Goal: Find specific page/section: Find specific page/section

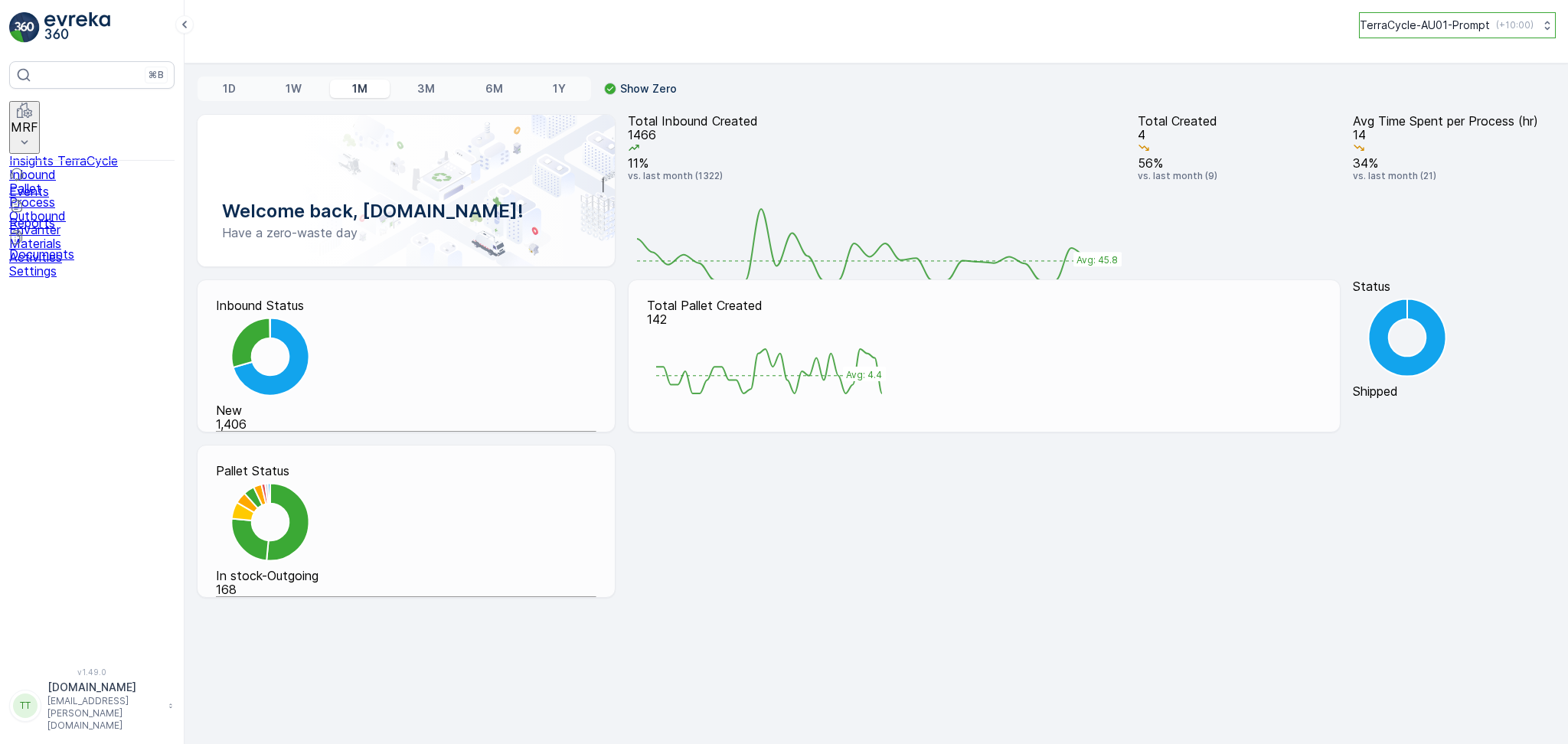
click at [1435, 13] on button "TerraCycle-AU01-Prompt ( +10:00 )" at bounding box center [1458, 25] width 197 height 26
type input "NZ"
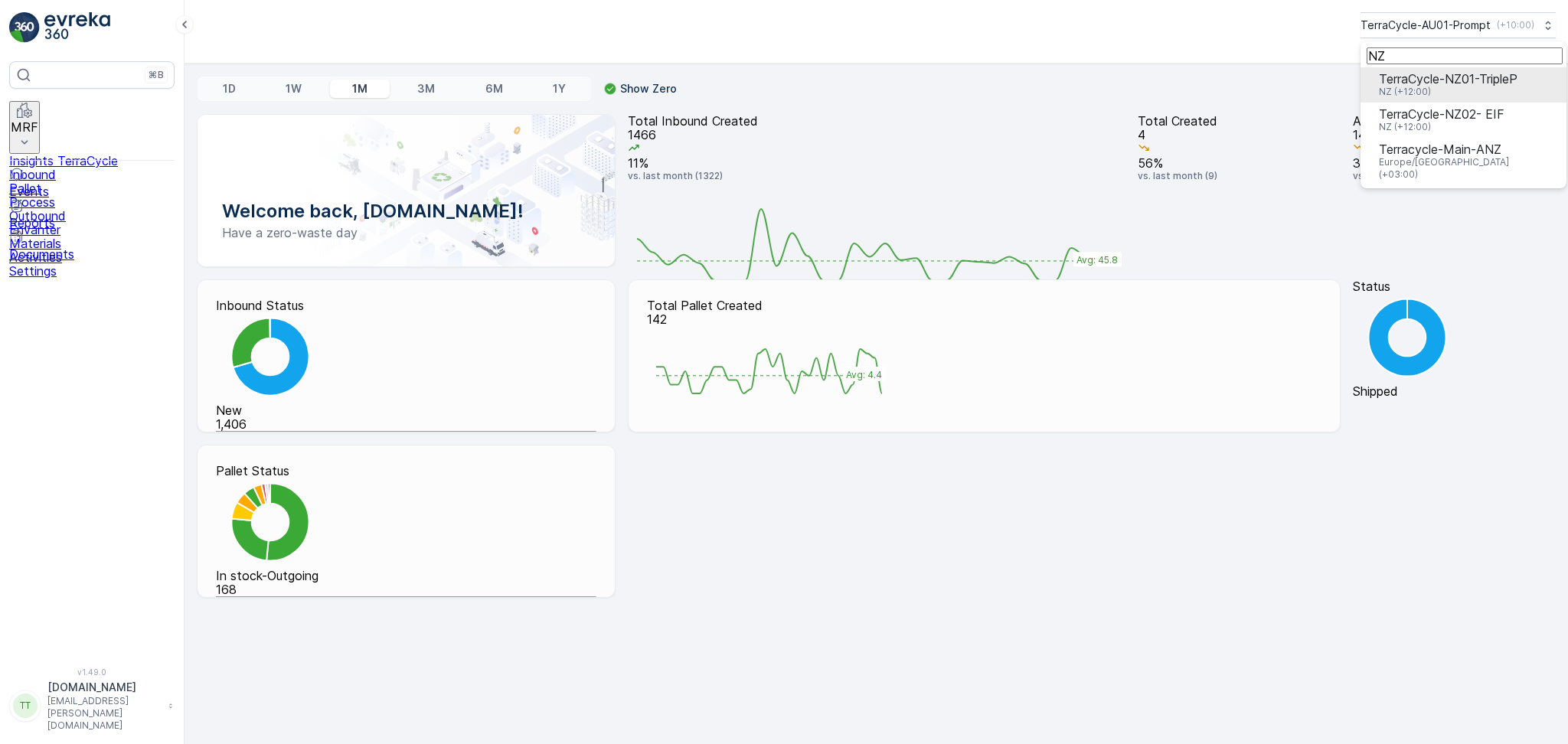
click at [1406, 86] on span "TerraCycle-NZ01-TripleP" at bounding box center [1449, 78] width 138 height 13
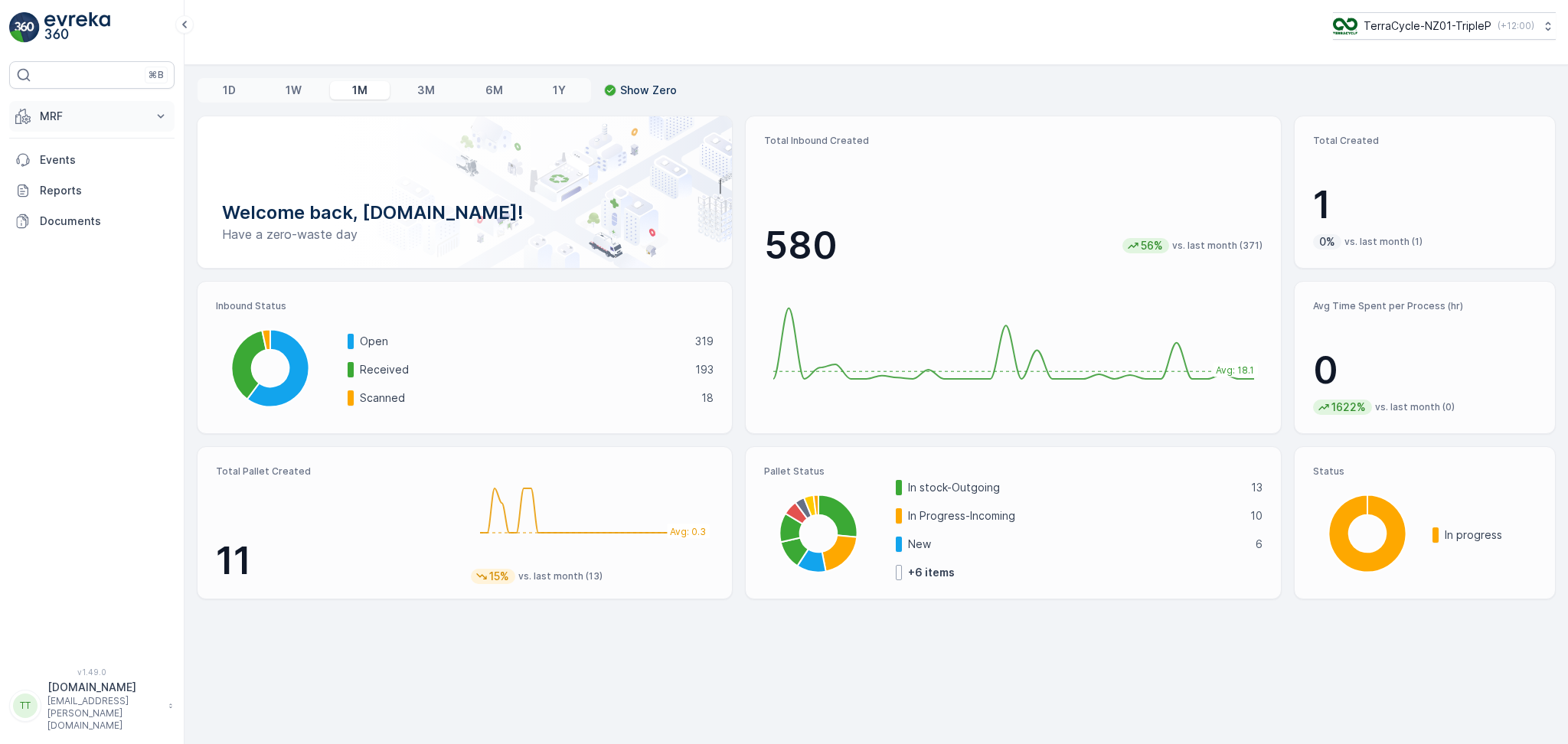
click at [55, 113] on p "MRF" at bounding box center [92, 116] width 104 height 15
click at [110, 163] on link "Inbound" at bounding box center [104, 164] width 142 height 22
